Goal: Task Accomplishment & Management: Manage account settings

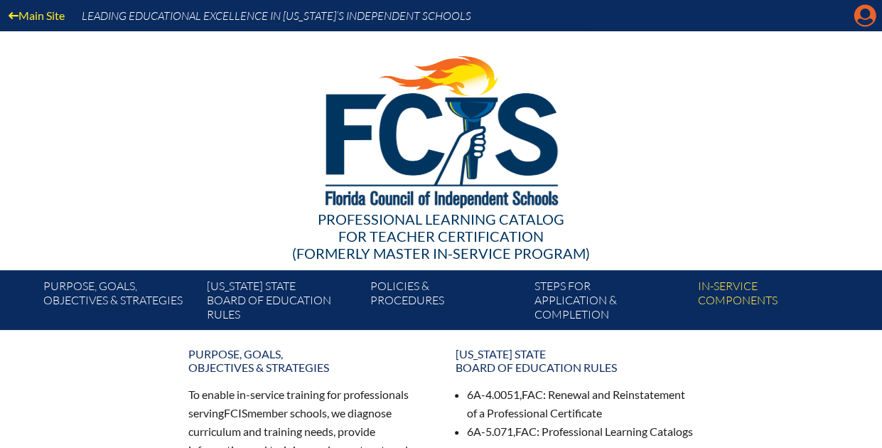
click at [865, 16] on icon "Manage account" at bounding box center [864, 15] width 23 height 23
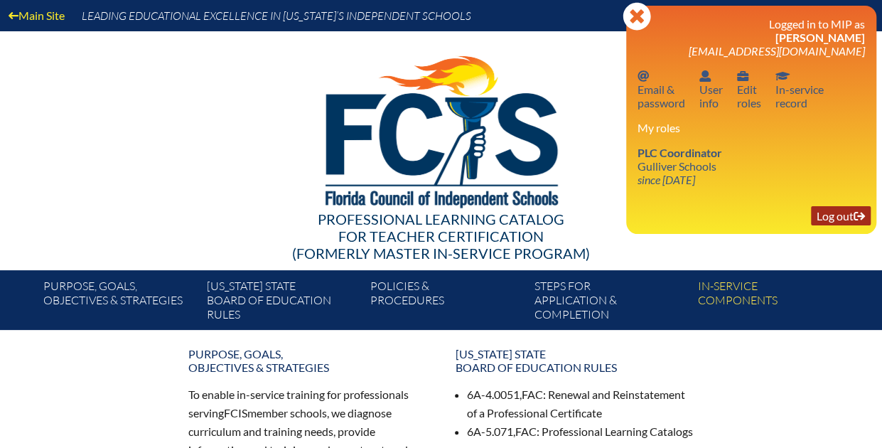
click at [826, 222] on link "Log out Log out" at bounding box center [841, 215] width 60 height 19
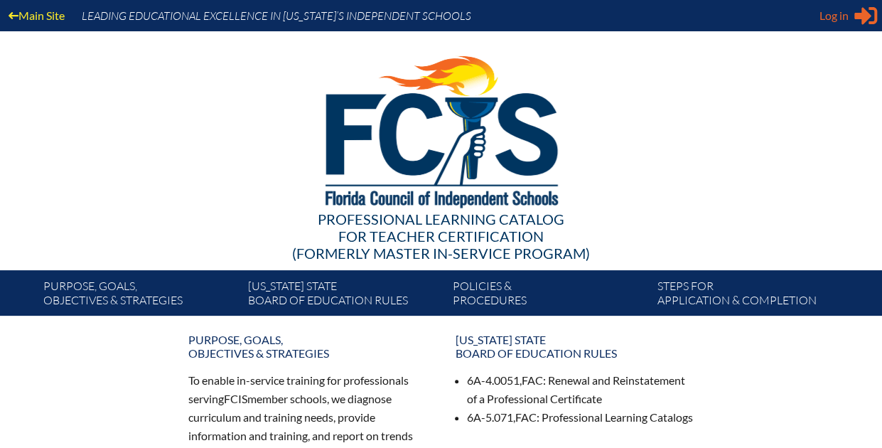
click at [831, 13] on span "Log in" at bounding box center [833, 15] width 29 height 17
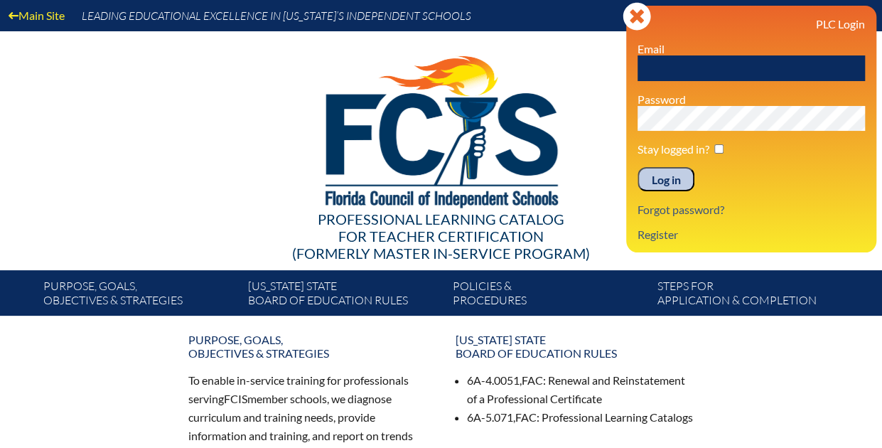
click at [649, 70] on input "text" at bounding box center [750, 68] width 227 height 26
type input "gllano@gulliverprep.org"
click at [665, 180] on input "Log in" at bounding box center [665, 179] width 57 height 24
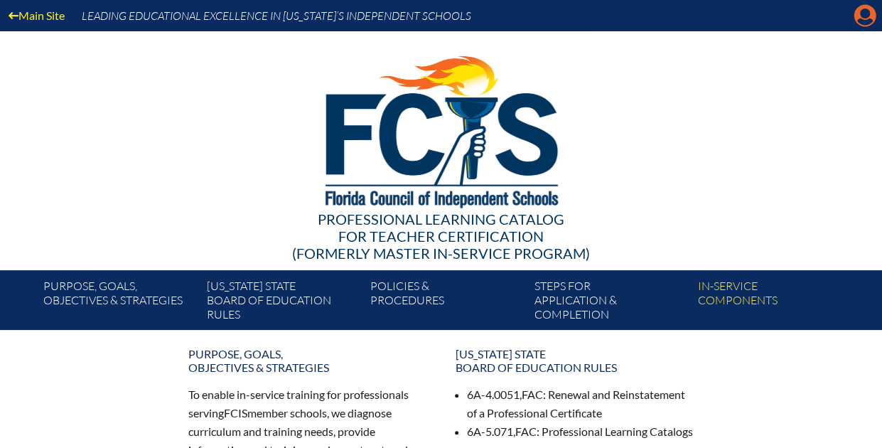
click at [867, 13] on icon "Manage account" at bounding box center [864, 15] width 23 height 23
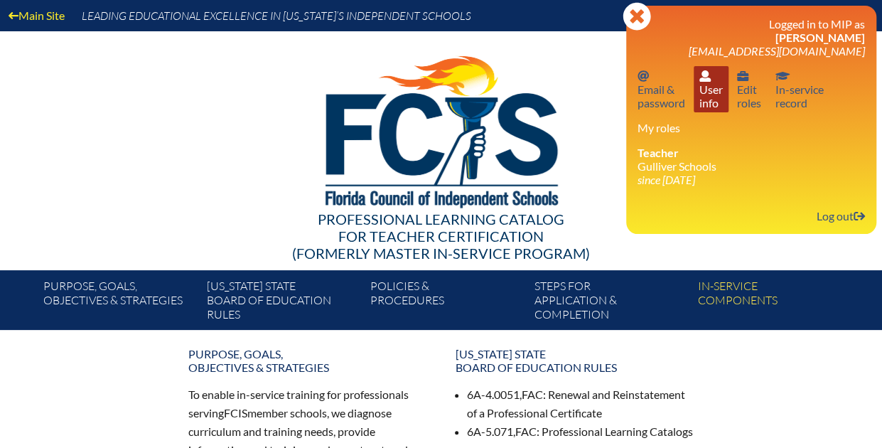
click at [706, 83] on link "User info User info" at bounding box center [710, 89] width 35 height 46
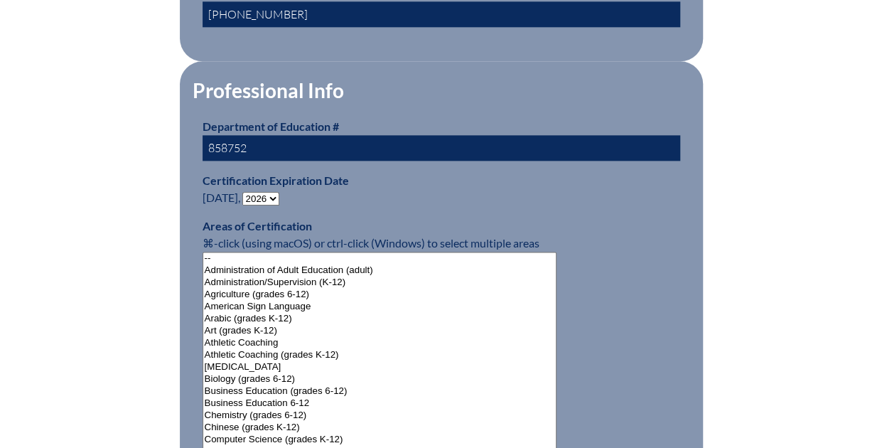
scroll to position [924, 0]
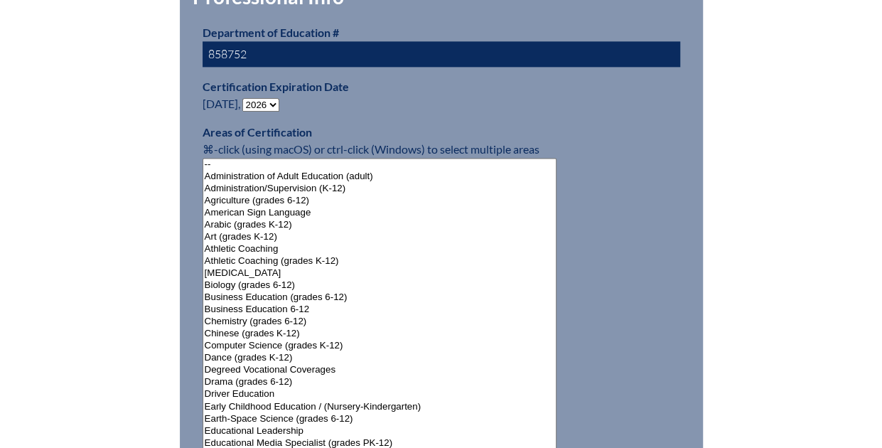
click at [277, 99] on select "- 2031 2030 2029 2028 2027 2026 2025 2024 2023 2022 2021 2020 2019 2018 2017 20…" at bounding box center [260, 104] width 37 height 13
select select "2031"
click at [245, 98] on select "- 2031 2030 2029 2028 2027 2026 2025 2024 2023 2022 2021 2020 2019 2018 2017 20…" at bounding box center [260, 104] width 37 height 13
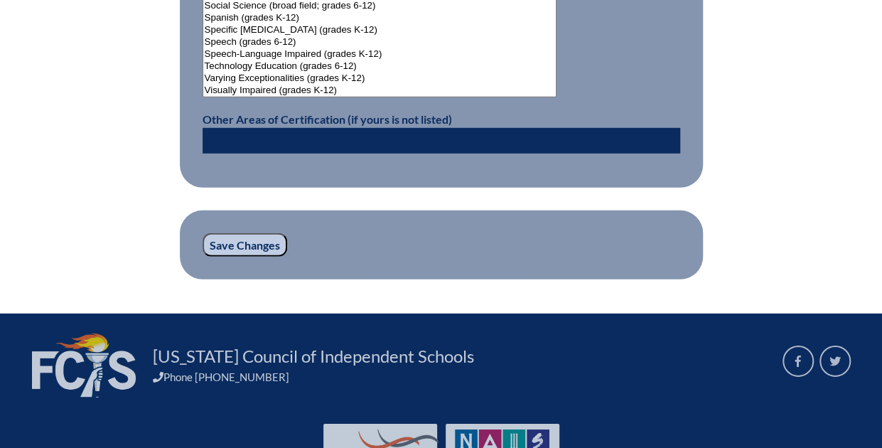
scroll to position [1989, 0]
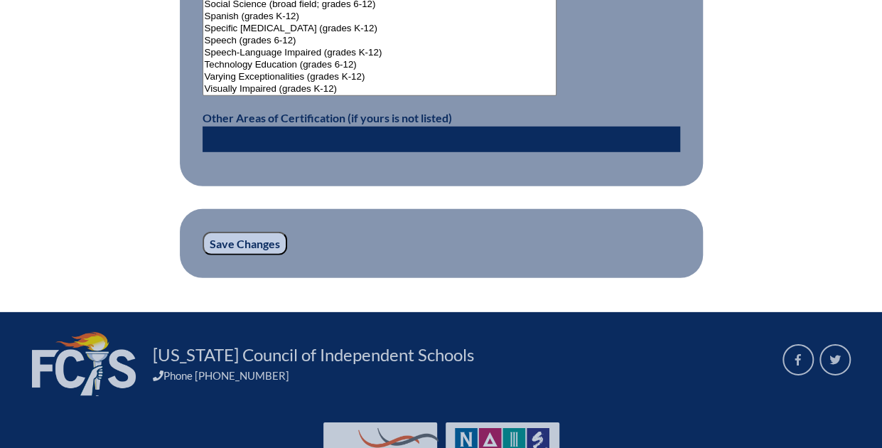
click at [244, 237] on input "Save Changes" at bounding box center [244, 244] width 85 height 24
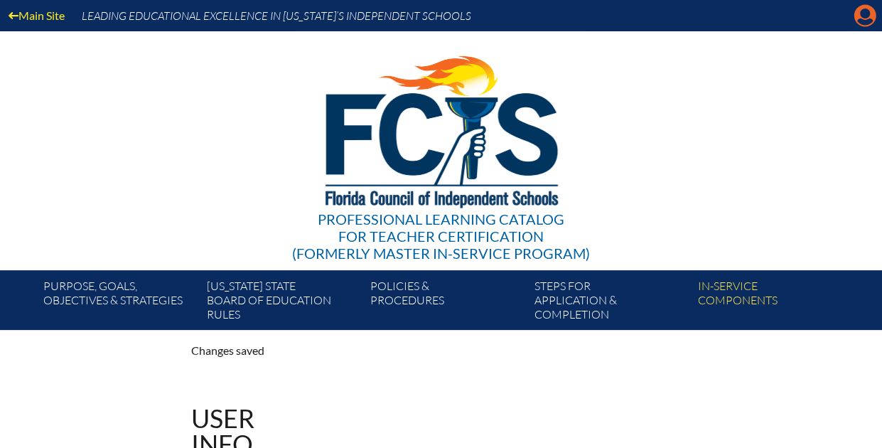
click at [867, 18] on icon at bounding box center [865, 16] width 22 height 22
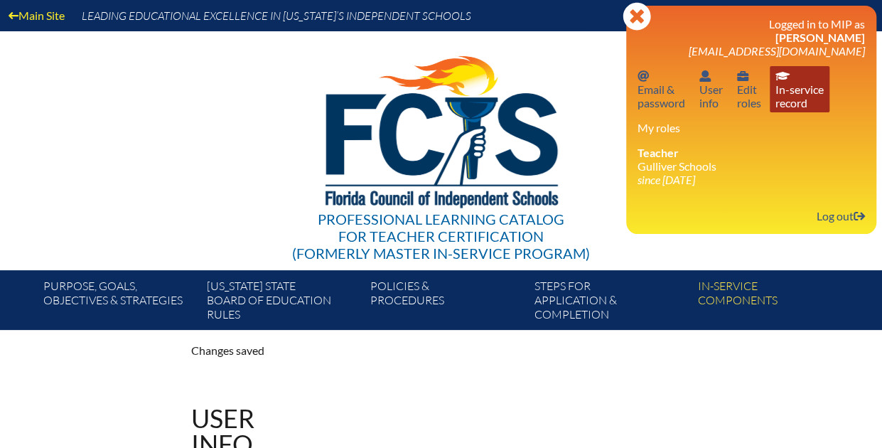
click at [799, 99] on link "In-service record In-service record" at bounding box center [799, 89] width 60 height 46
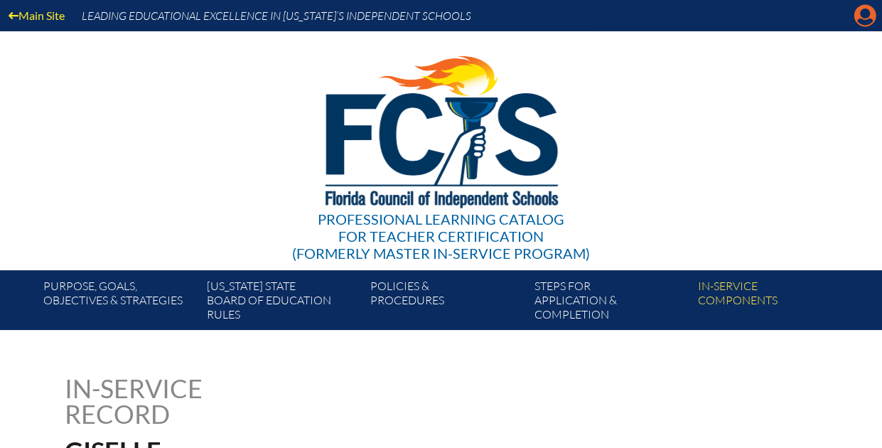
click at [863, 19] on icon at bounding box center [865, 16] width 22 height 22
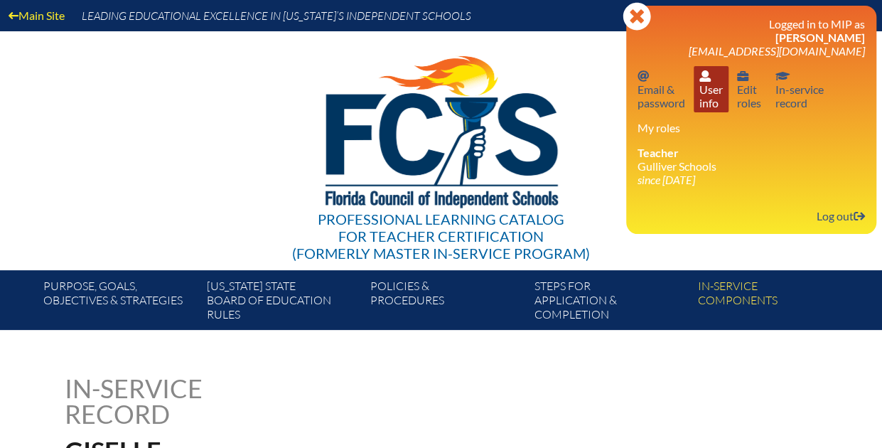
click at [712, 91] on link "User info User info" at bounding box center [710, 89] width 35 height 46
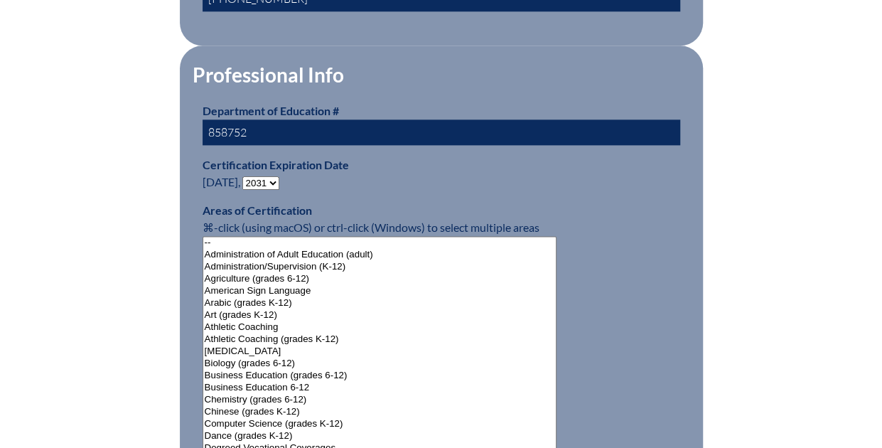
scroll to position [853, 0]
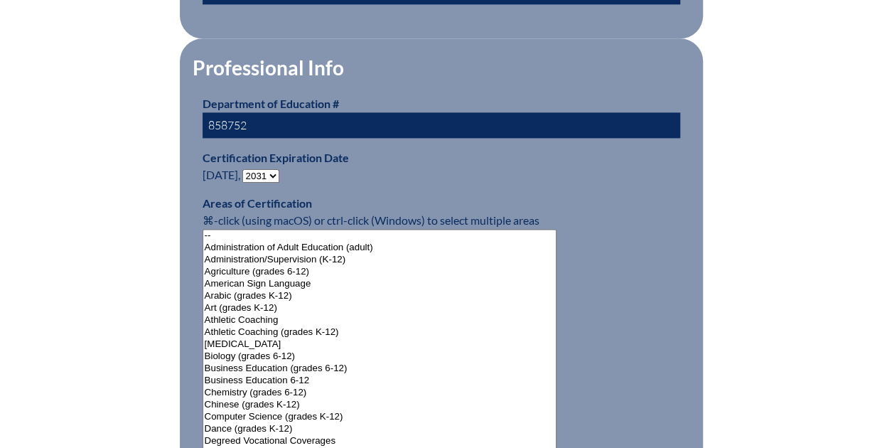
click at [274, 170] on select "- 2031 2030 2029 2028 2027 2026 2025 2024 2023 2022 2021 2020 2019 2018 2017 20…" at bounding box center [260, 175] width 37 height 13
select select "2026"
click at [245, 169] on select "- 2031 2030 2029 2028 2027 2026 2025 2024 2023 2022 2021 2020 2019 2018 2017 20…" at bounding box center [260, 175] width 37 height 13
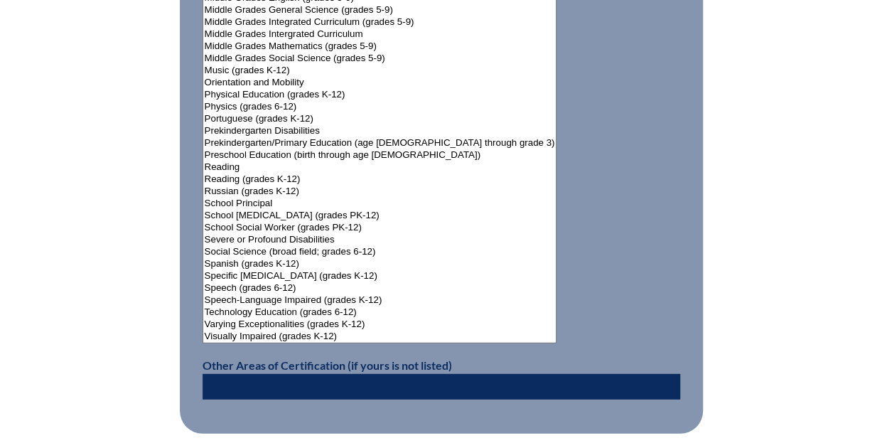
scroll to position [1989, 0]
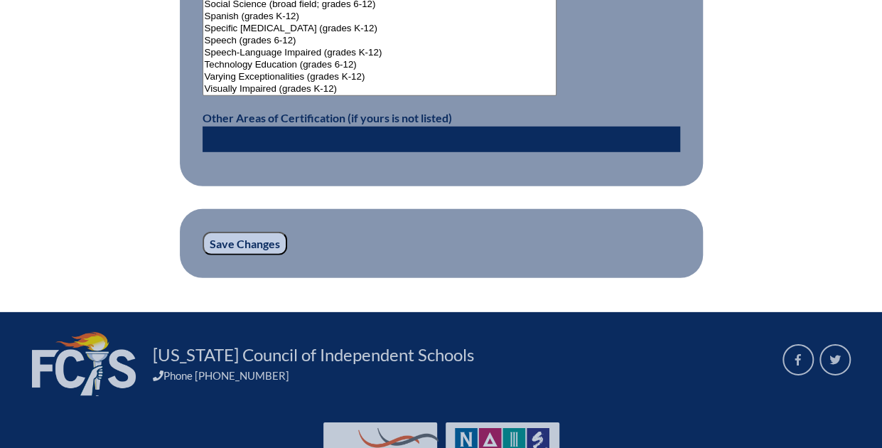
click at [236, 241] on input "Save Changes" at bounding box center [244, 244] width 85 height 24
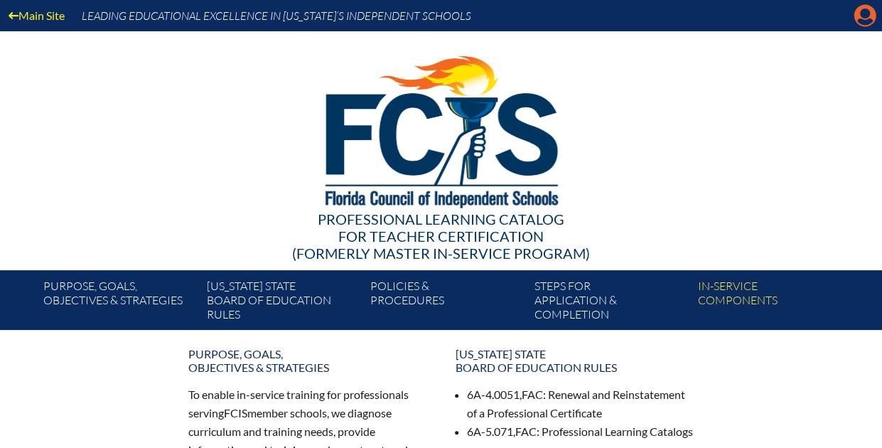
click at [861, 16] on icon "Manage account" at bounding box center [864, 15] width 23 height 23
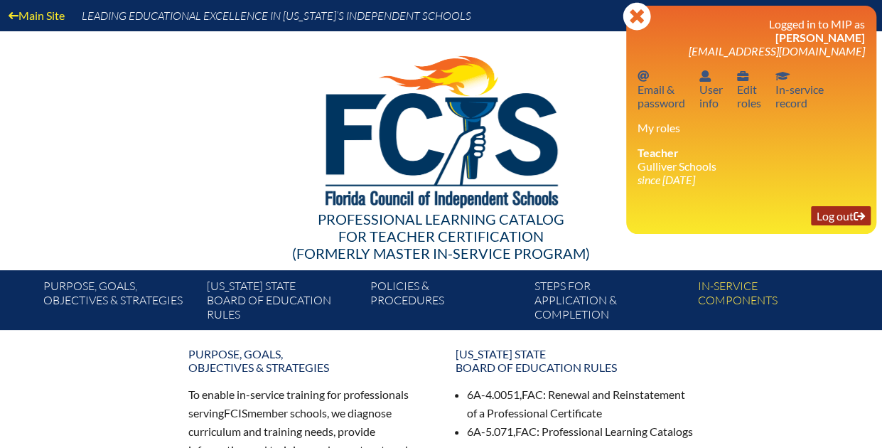
click at [828, 218] on link "Log out Log out" at bounding box center [841, 215] width 60 height 19
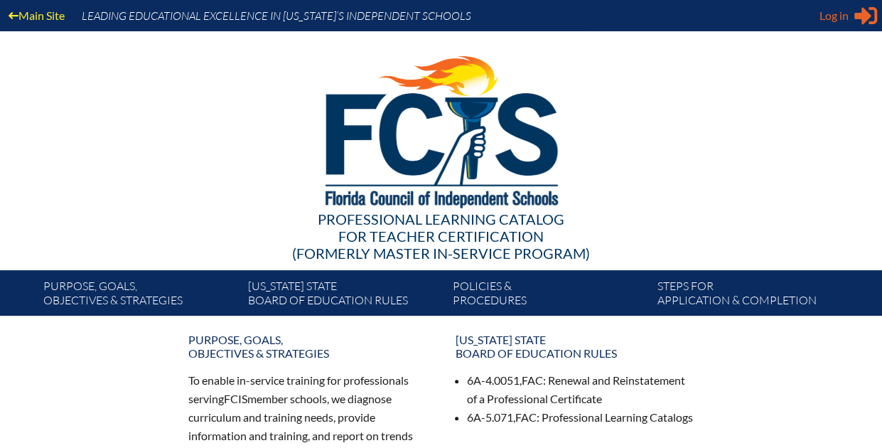
click at [833, 18] on span "Log in" at bounding box center [833, 15] width 29 height 17
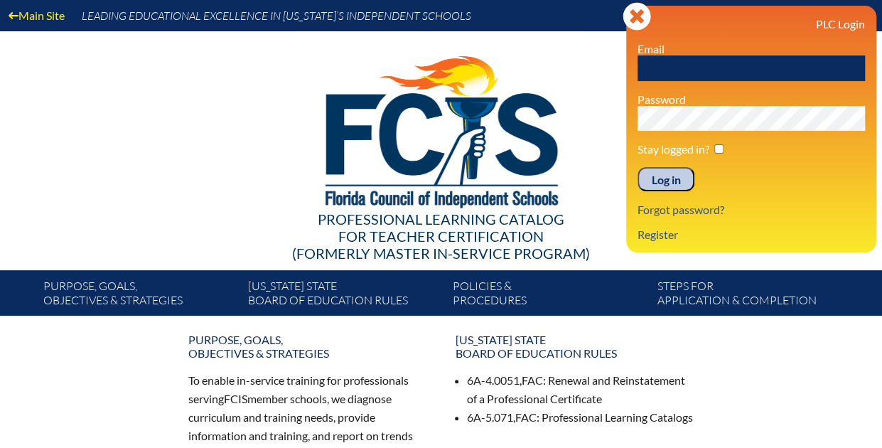
click at [671, 69] on input "text" at bounding box center [750, 68] width 227 height 26
type input "frazs@gulliverschools.org"
click at [668, 178] on input "Log in" at bounding box center [665, 179] width 57 height 24
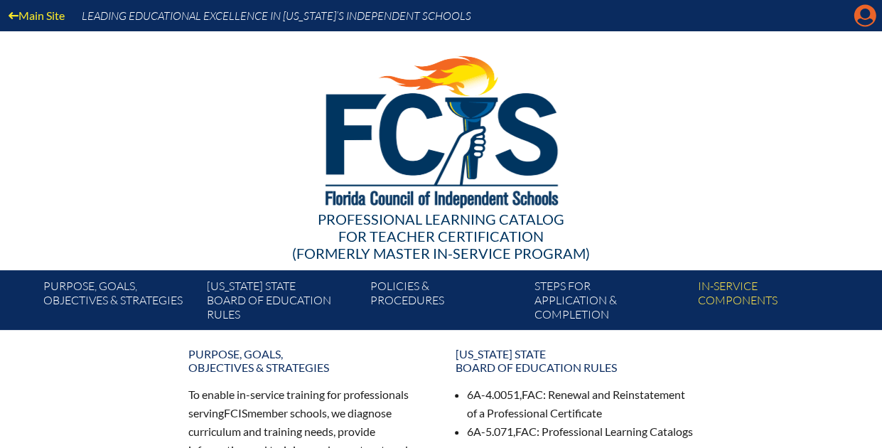
click at [862, 17] on icon "Manage account" at bounding box center [864, 15] width 23 height 23
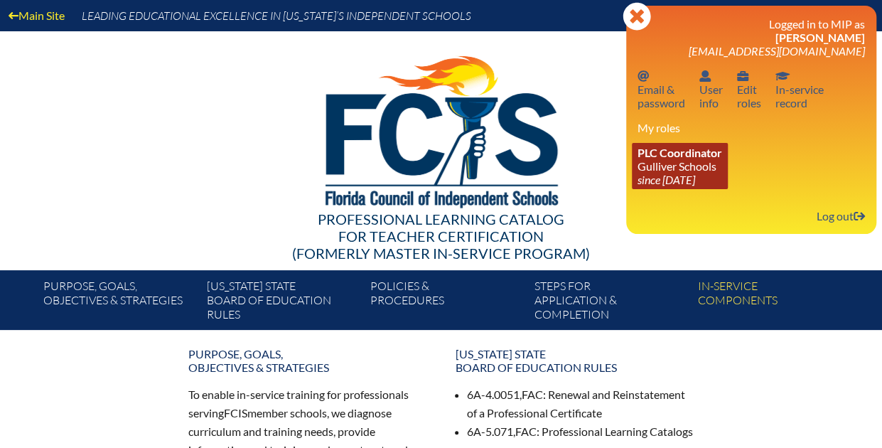
click at [684, 166] on link "PLC Coordinator Gulliver Schools since [DATE]" at bounding box center [680, 166] width 96 height 46
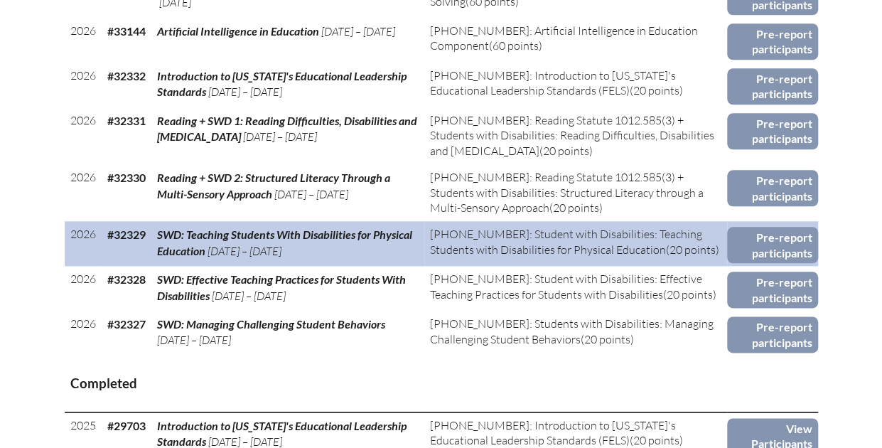
scroll to position [710, 0]
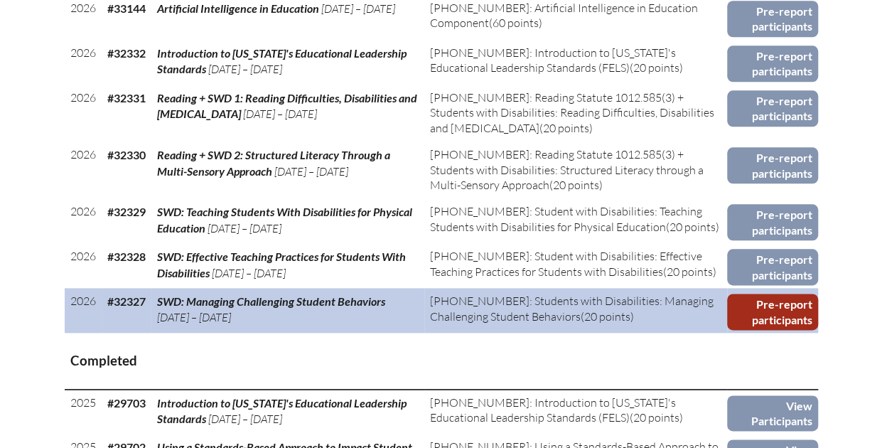
click at [796, 312] on link "Pre-report participants" at bounding box center [772, 311] width 90 height 36
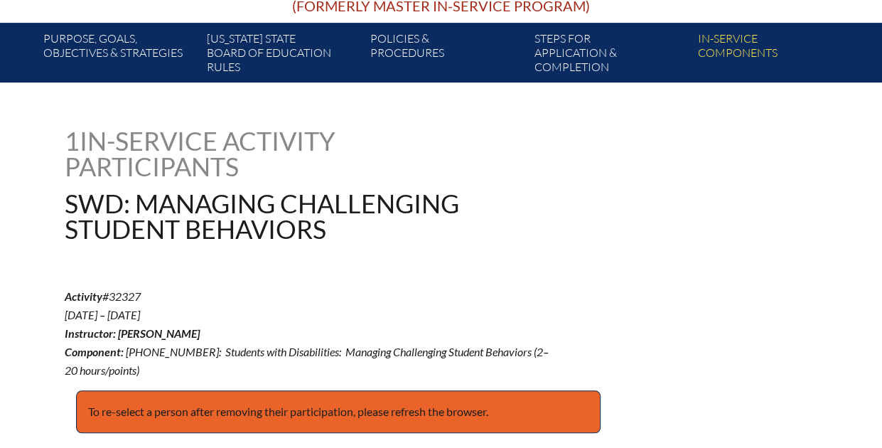
scroll to position [142, 0]
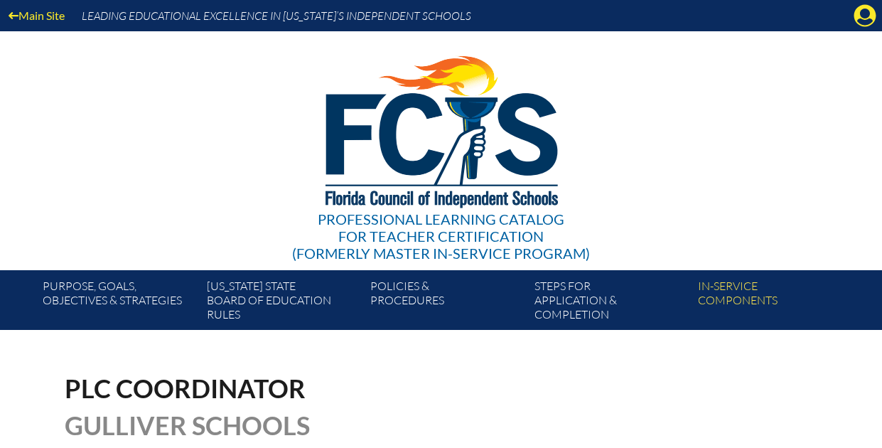
scroll to position [704, 0]
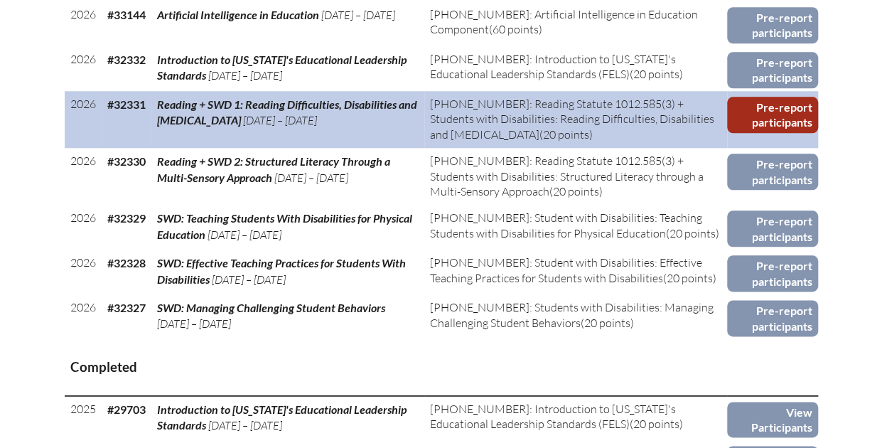
click at [787, 111] on link "Pre-report participants" at bounding box center [772, 115] width 90 height 36
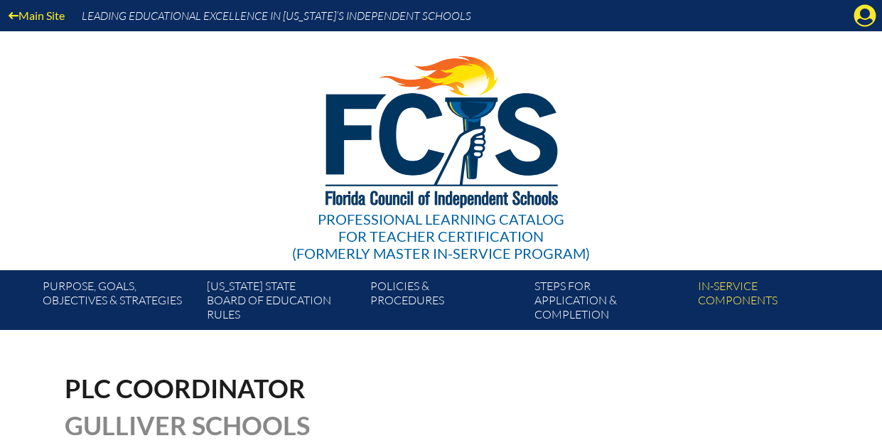
scroll to position [698, 0]
